Goal: Find specific page/section: Find specific page/section

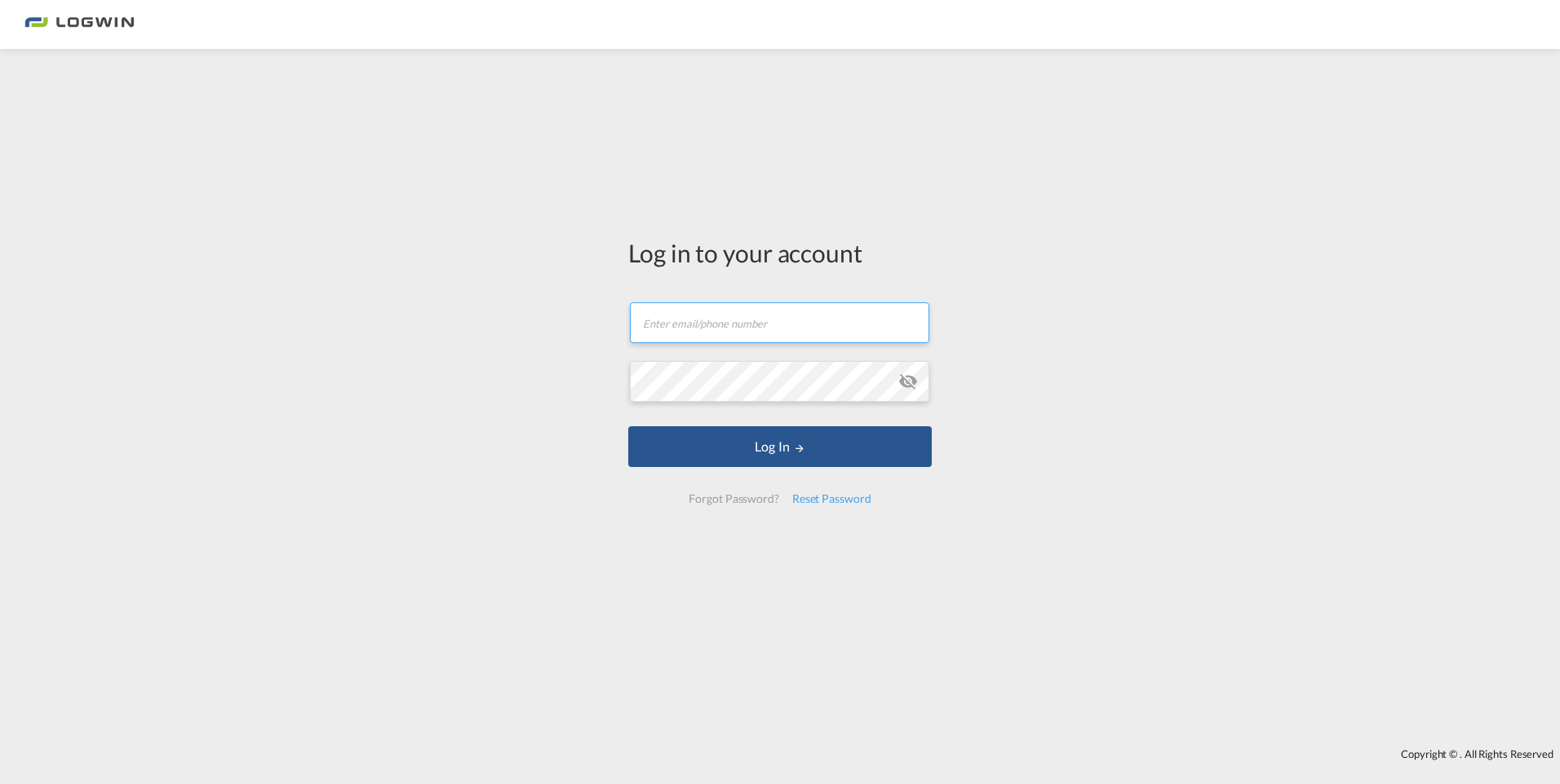
click at [742, 326] on input "text" at bounding box center [780, 323] width 299 height 41
type input "luca.hopfner@logwin-logistics.com"
click at [628, 427] on button "Log In" at bounding box center [780, 447] width 303 height 41
